Goal: Understand process/instructions

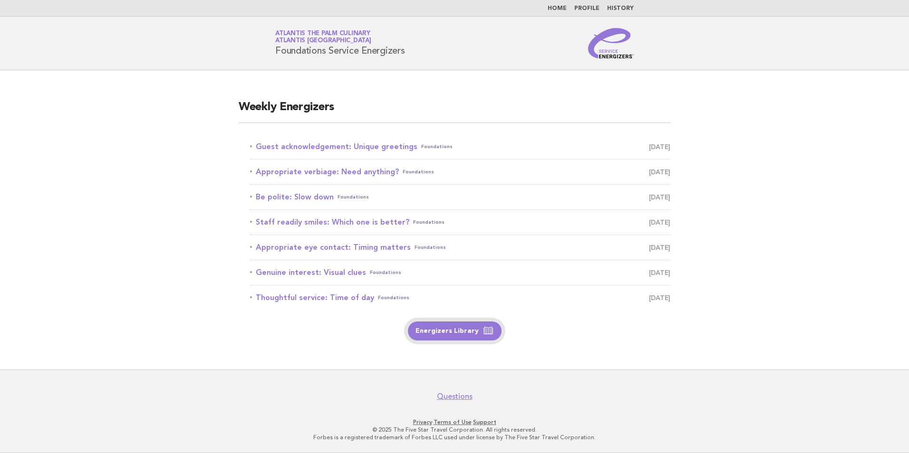
click at [456, 332] on link "Energizers Library" at bounding box center [455, 331] width 94 height 19
click at [482, 329] on icon at bounding box center [487, 331] width 11 height 11
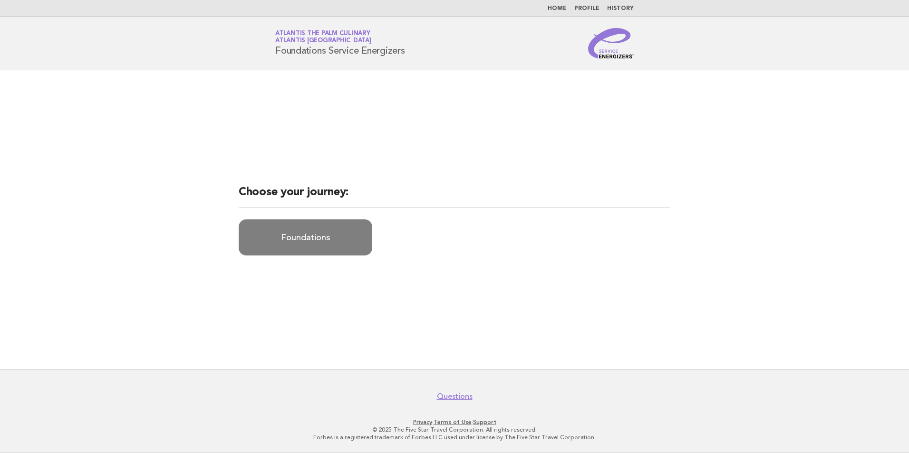
click at [319, 241] on link "Foundations" at bounding box center [306, 238] width 134 height 36
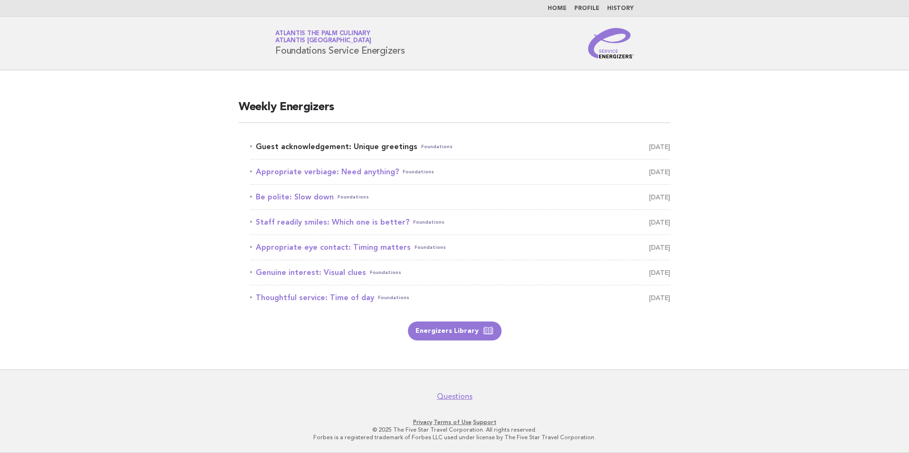
click at [361, 145] on link "Guest acknowledgement: Unique greetings Foundations October 15" at bounding box center [460, 146] width 420 height 13
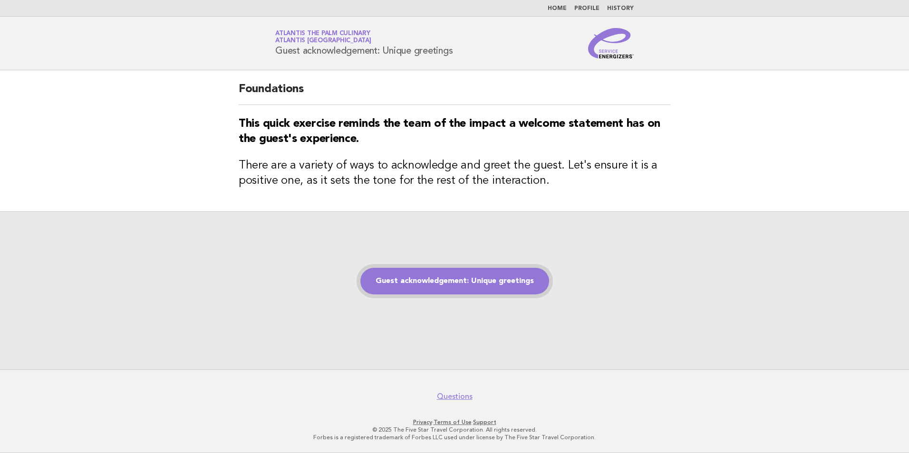
click at [466, 280] on link "Guest acknowledgement: Unique greetings" at bounding box center [454, 281] width 189 height 27
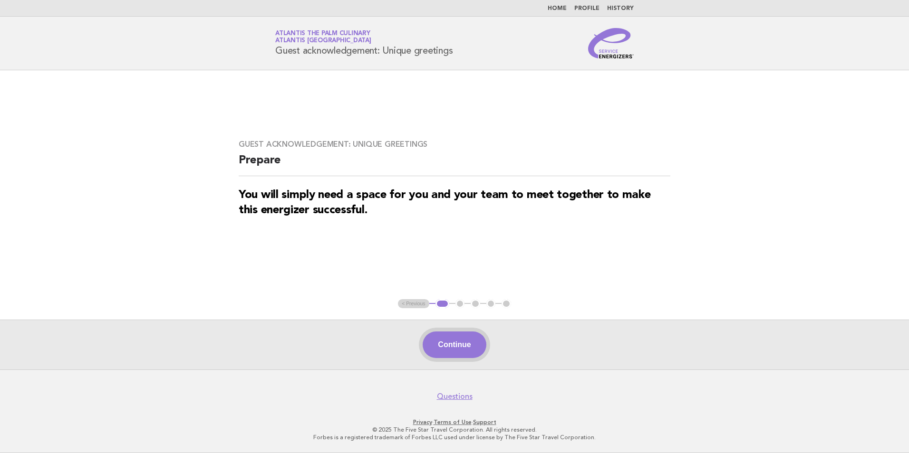
click at [463, 355] on button "Continue" at bounding box center [454, 345] width 63 height 27
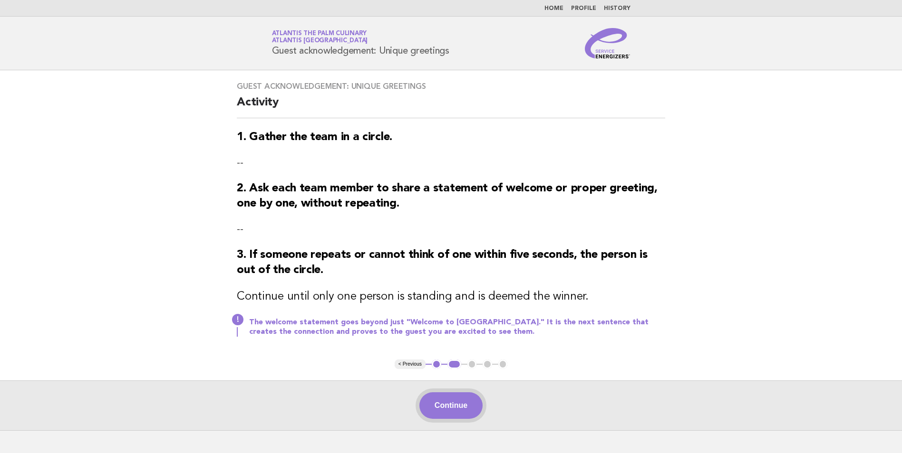
click at [468, 399] on button "Continue" at bounding box center [450, 406] width 63 height 27
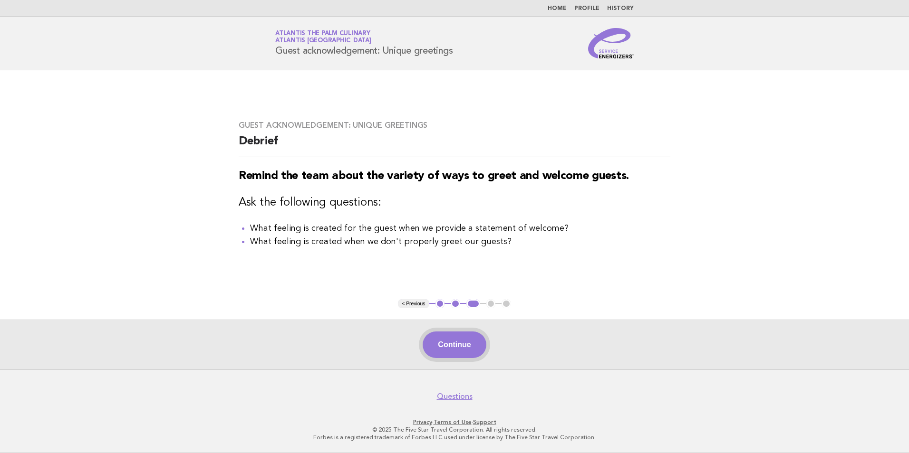
click at [464, 356] on button "Continue" at bounding box center [454, 345] width 63 height 27
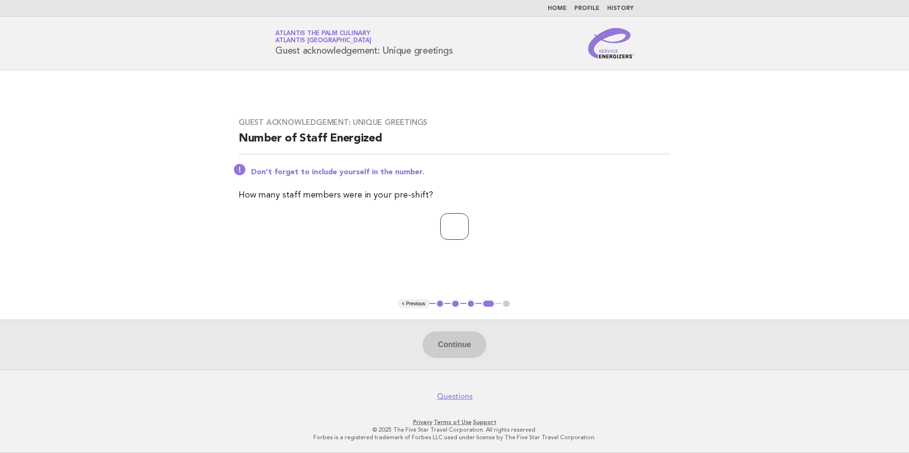
click at [454, 238] on input "number" at bounding box center [454, 226] width 29 height 27
type input "**"
click at [467, 333] on button "Continue" at bounding box center [454, 345] width 63 height 27
